Goal: Navigation & Orientation: Find specific page/section

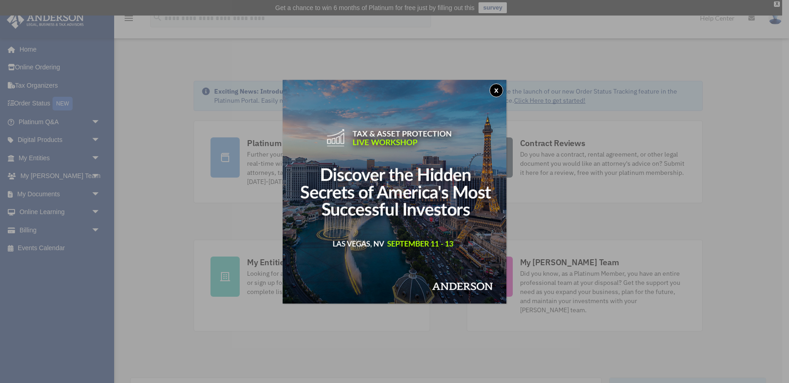
click at [495, 90] on button "x" at bounding box center [496, 91] width 14 height 14
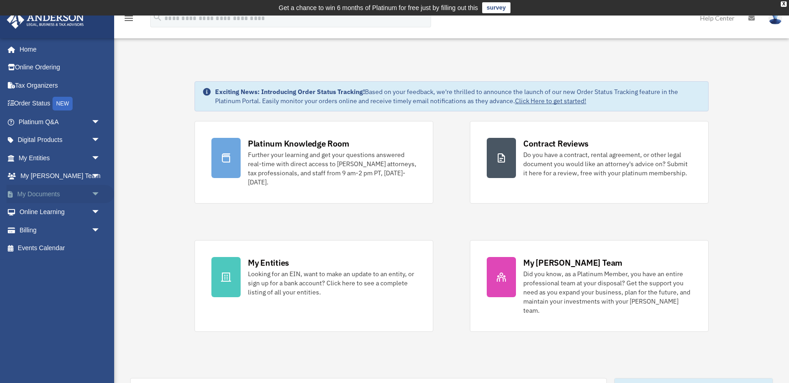
click at [52, 196] on link "My Documents arrow_drop_down" at bounding box center [60, 194] width 108 height 18
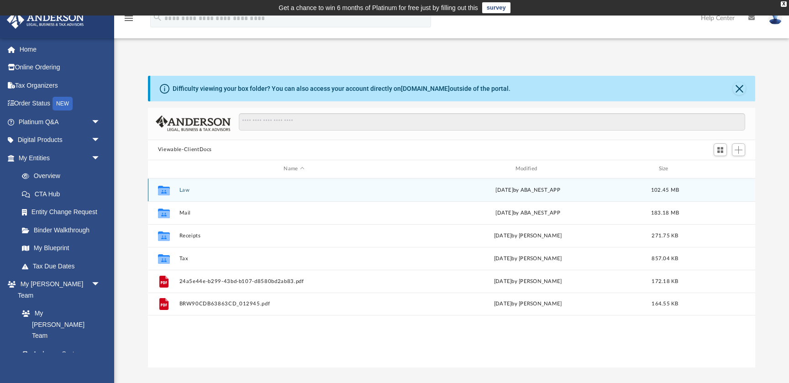
scroll to position [207, 607]
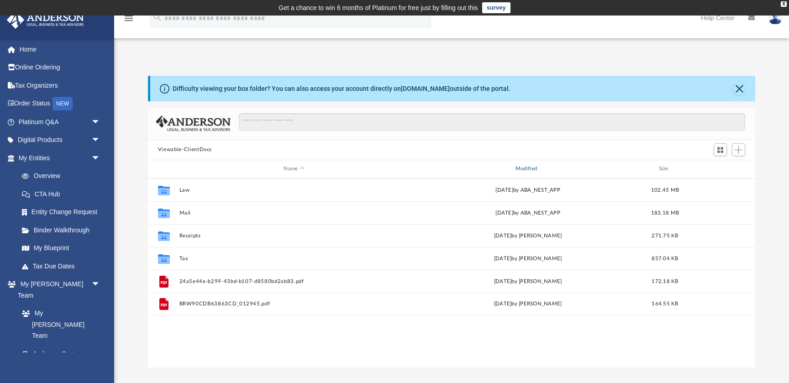
click at [519, 165] on div "Modified" at bounding box center [528, 169] width 230 height 8
click at [528, 171] on div "Modified" at bounding box center [528, 169] width 230 height 8
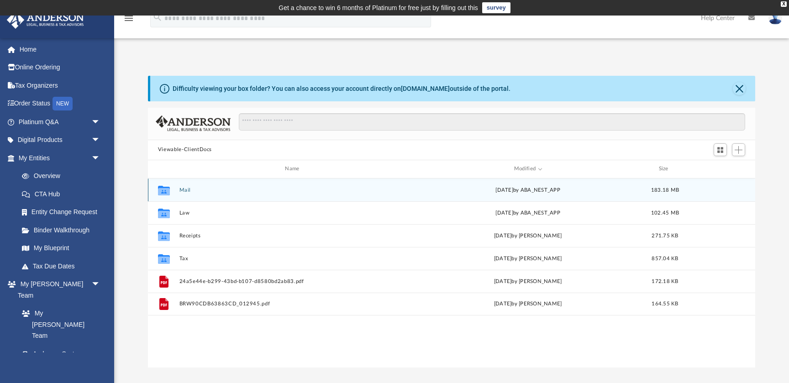
click at [185, 189] on button "Mail" at bounding box center [294, 190] width 230 height 6
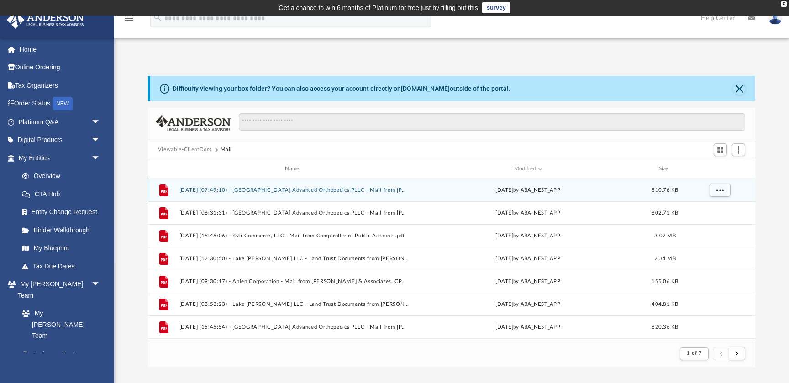
scroll to position [0, 0]
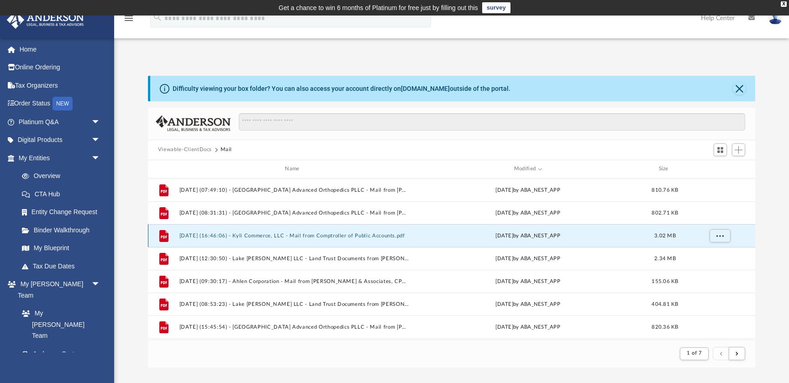
click at [251, 236] on button "2025.06.25 (16:46:06) - Kyli Commerce, LLC - Mail from Comptroller of Public Ac…" at bounding box center [294, 236] width 230 height 6
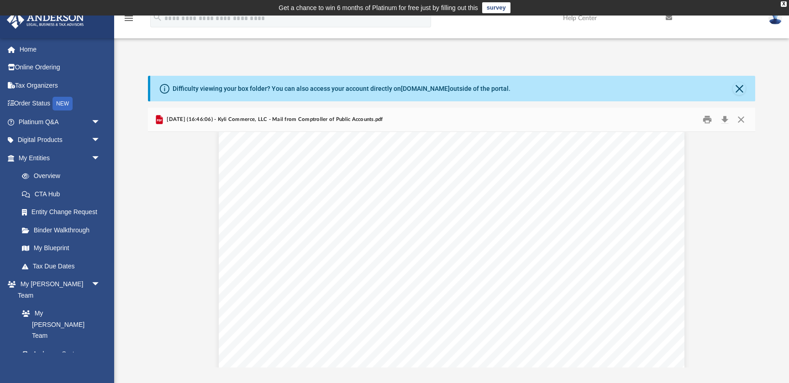
scroll to position [0, 0]
click at [772, 21] on img at bounding box center [775, 17] width 14 height 13
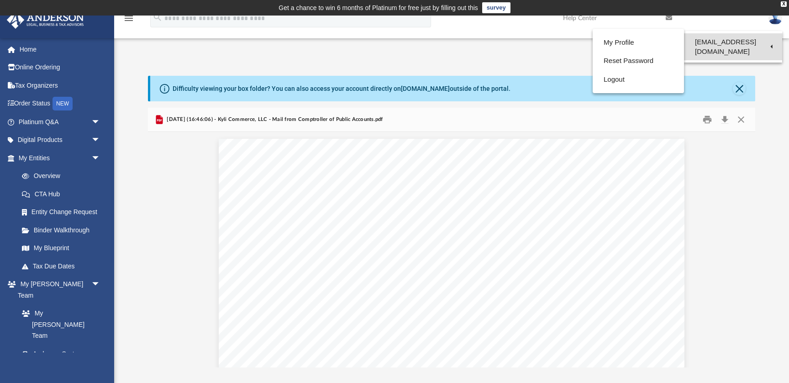
click at [767, 41] on link "[EMAIL_ADDRESS][DOMAIN_NAME]" at bounding box center [733, 46] width 98 height 27
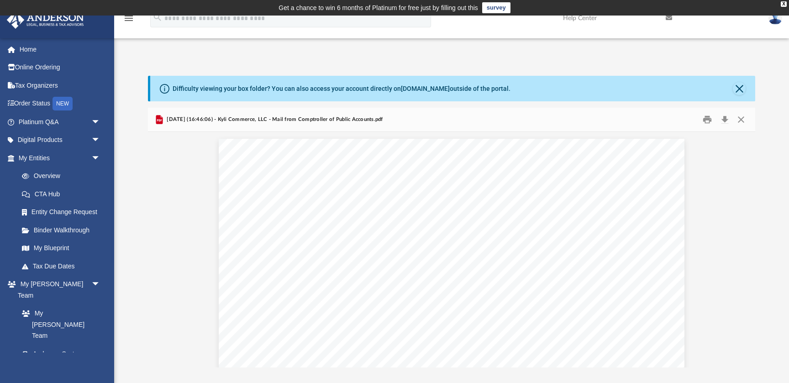
click at [777, 21] on img at bounding box center [775, 17] width 14 height 13
